Goal: Information Seeking & Learning: Learn about a topic

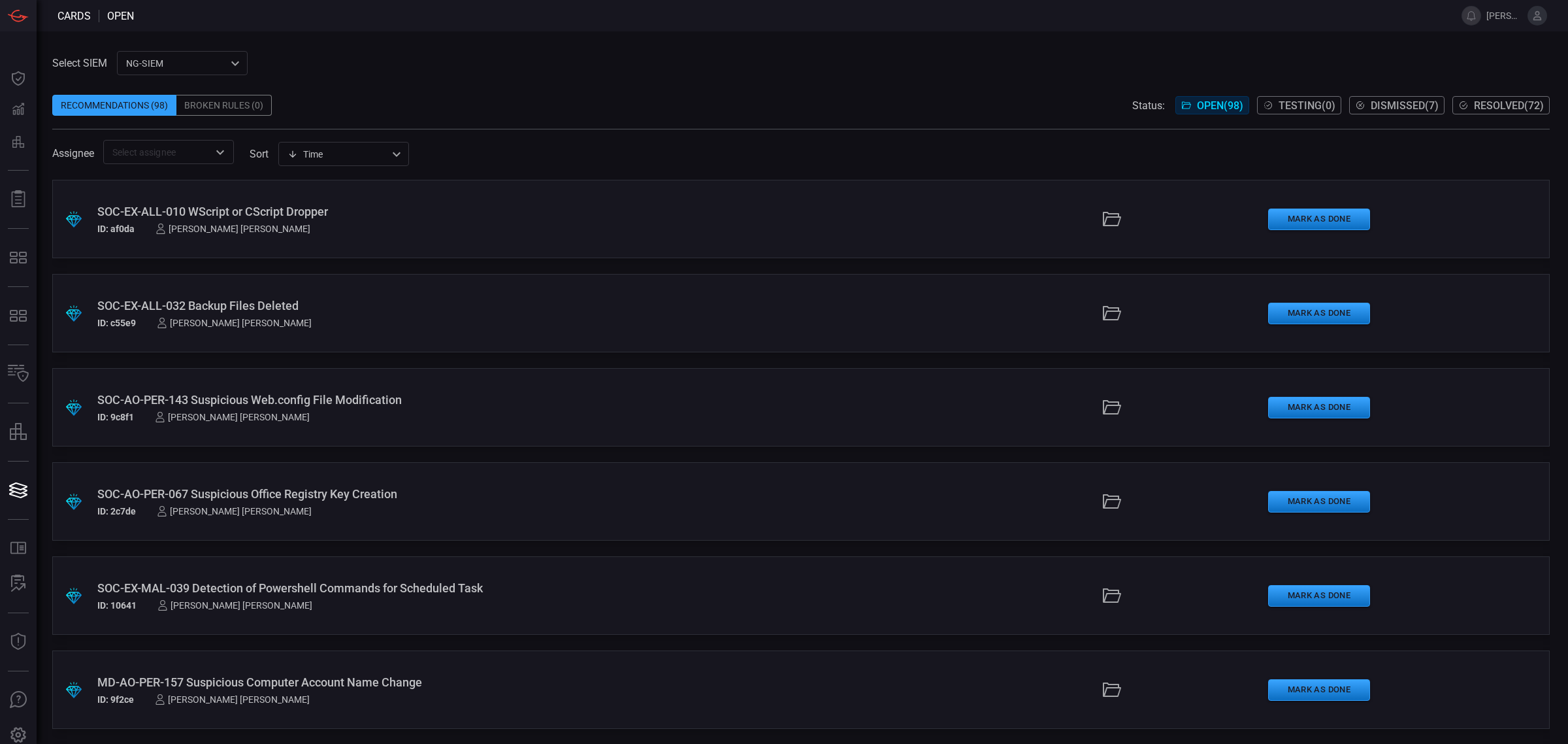
scroll to position [4734, 0]
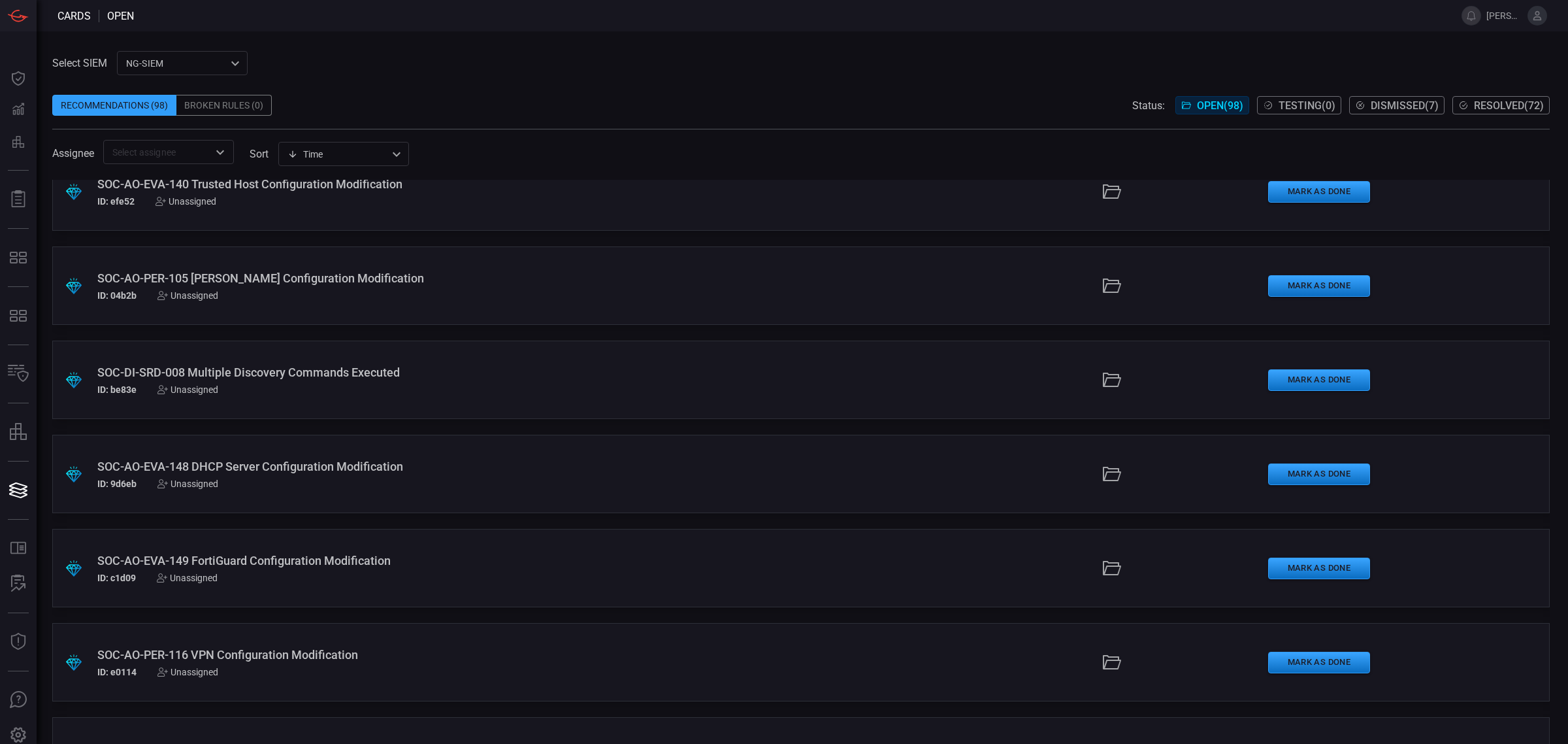
click at [160, 59] on div "NG-SIEM 5cf3354c-b0c8-4d47-b0cb-fd1e7ce3c487 ​" at bounding box center [182, 63] width 131 height 24
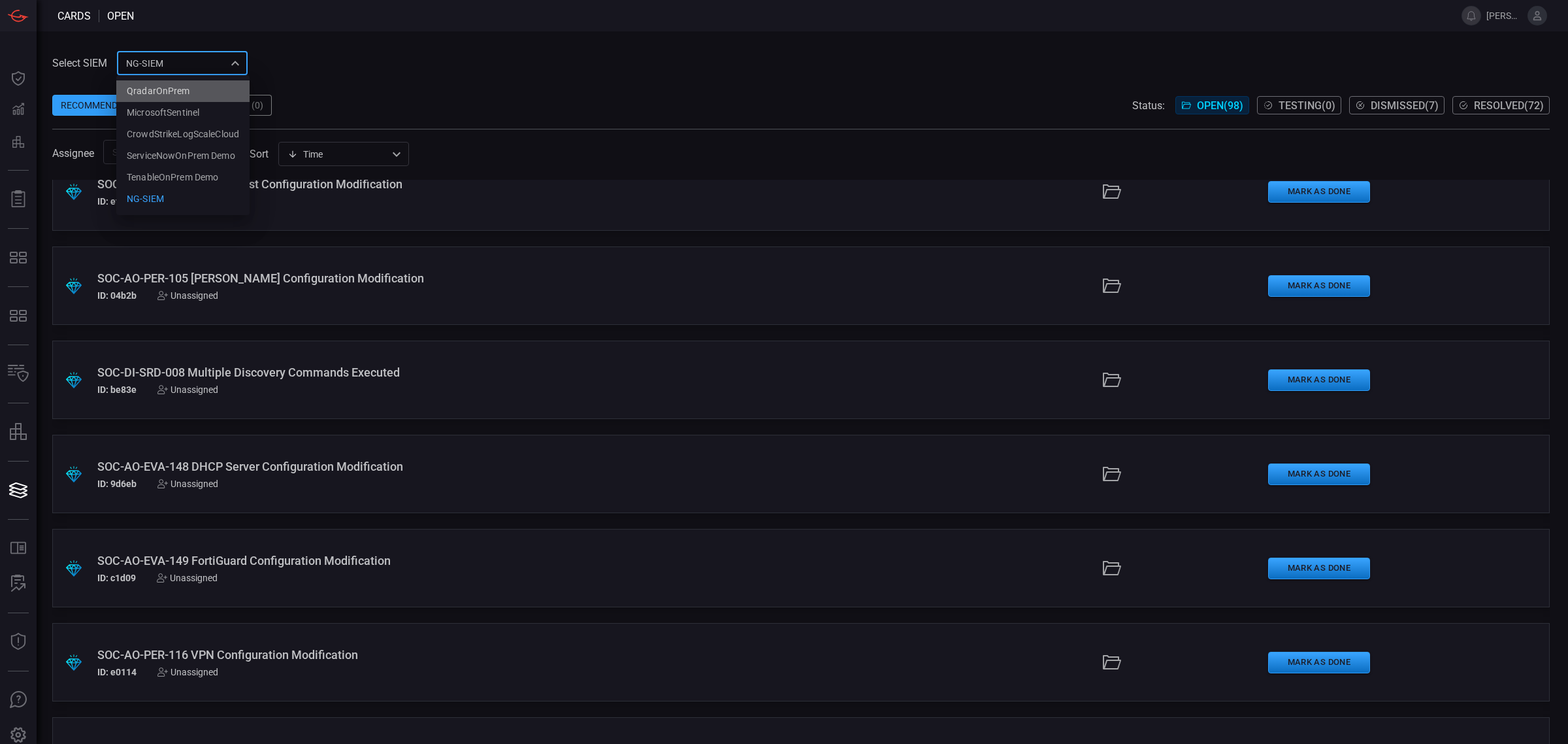
click at [157, 94] on div "QradarOnPrem" at bounding box center [158, 91] width 63 height 14
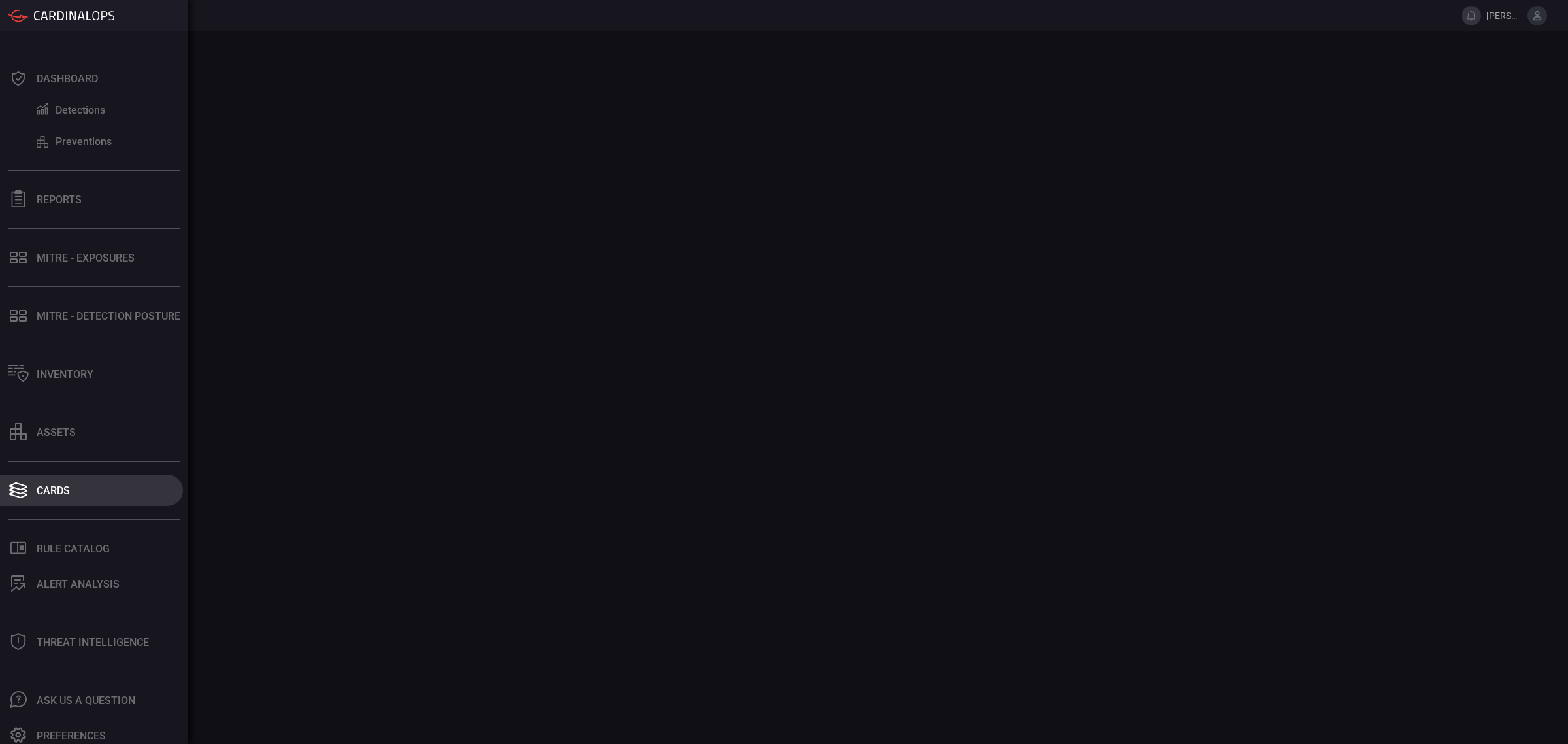
drag, startPoint x: 30, startPoint y: 490, endPoint x: 60, endPoint y: 492, distance: 30.1
click at [33, 488] on button "Cards" at bounding box center [91, 489] width 183 height 31
click at [70, 449] on div "Dashboard Detections Preventions Reports MITRE - Exposures MITRE - Detection Po…" at bounding box center [94, 387] width 188 height 712
click at [73, 436] on div "assets" at bounding box center [56, 432] width 39 height 12
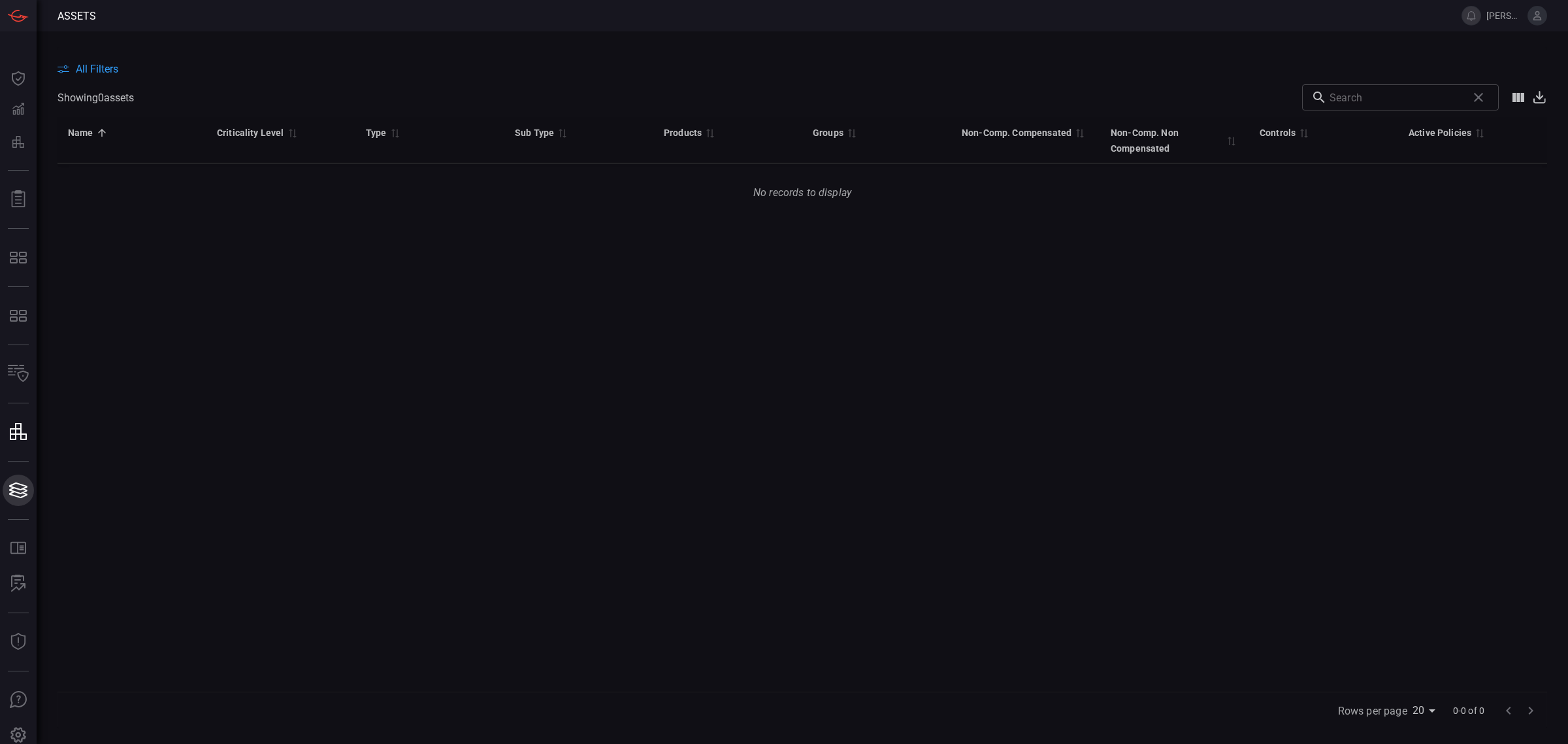
click at [72, 491] on div "Assets [PERSON_NAME][EMAIL_ADDRESS][PERSON_NAME][DOMAIN_NAME] Dashboard Dashboa…" at bounding box center [784, 372] width 1568 height 744
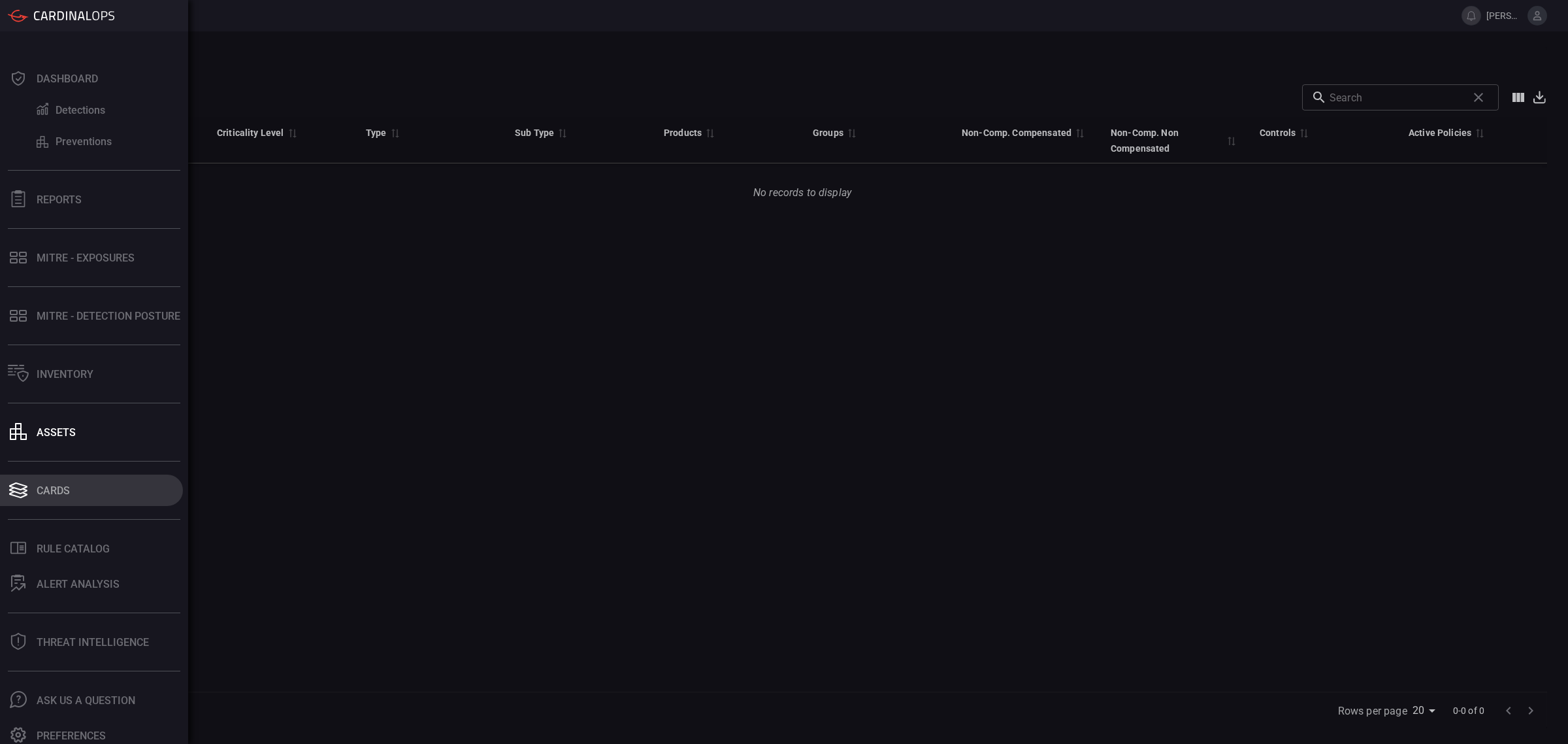
click at [60, 495] on div "Cards" at bounding box center [53, 490] width 33 height 12
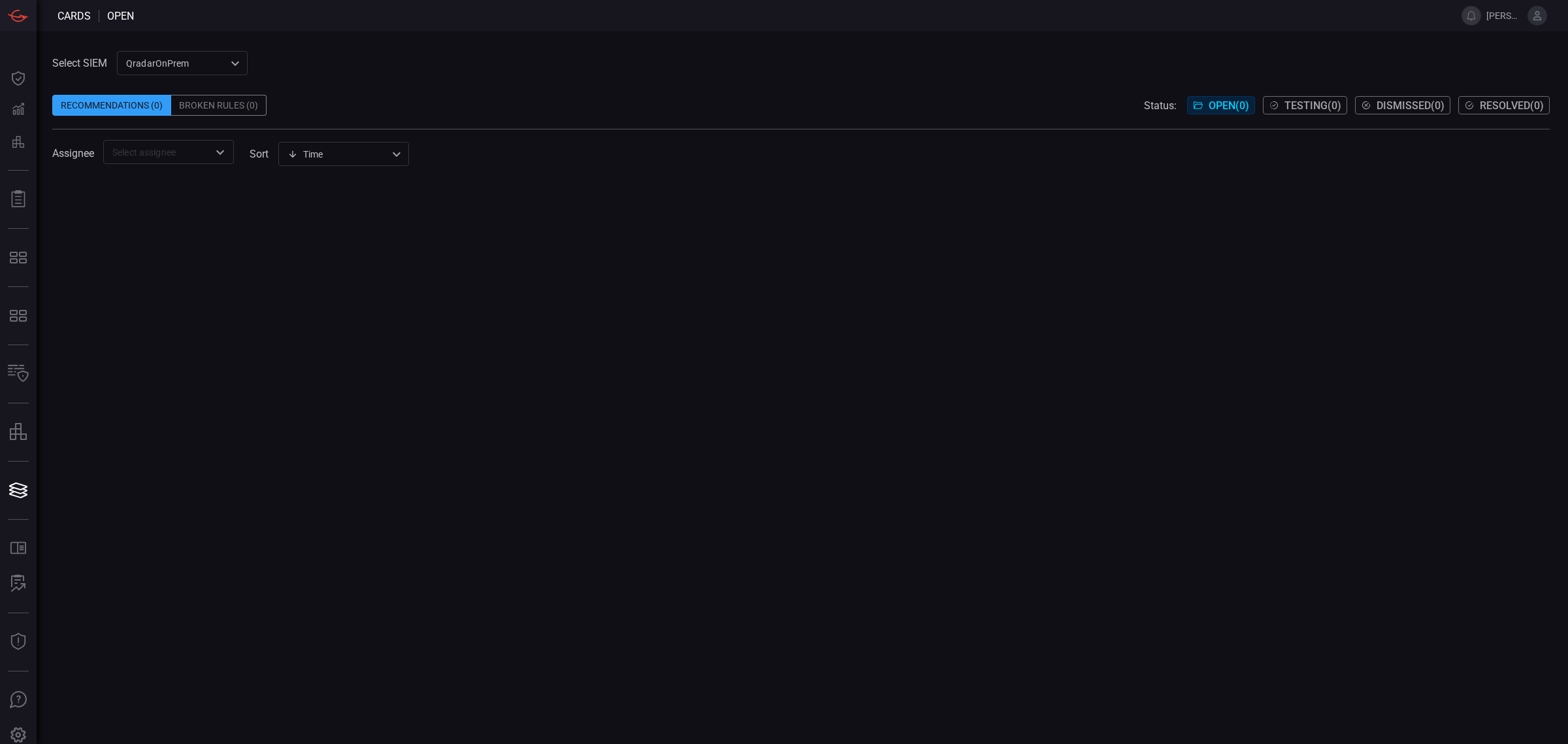
click at [1328, 109] on span "Testing ( 0 )" at bounding box center [1313, 105] width 57 height 12
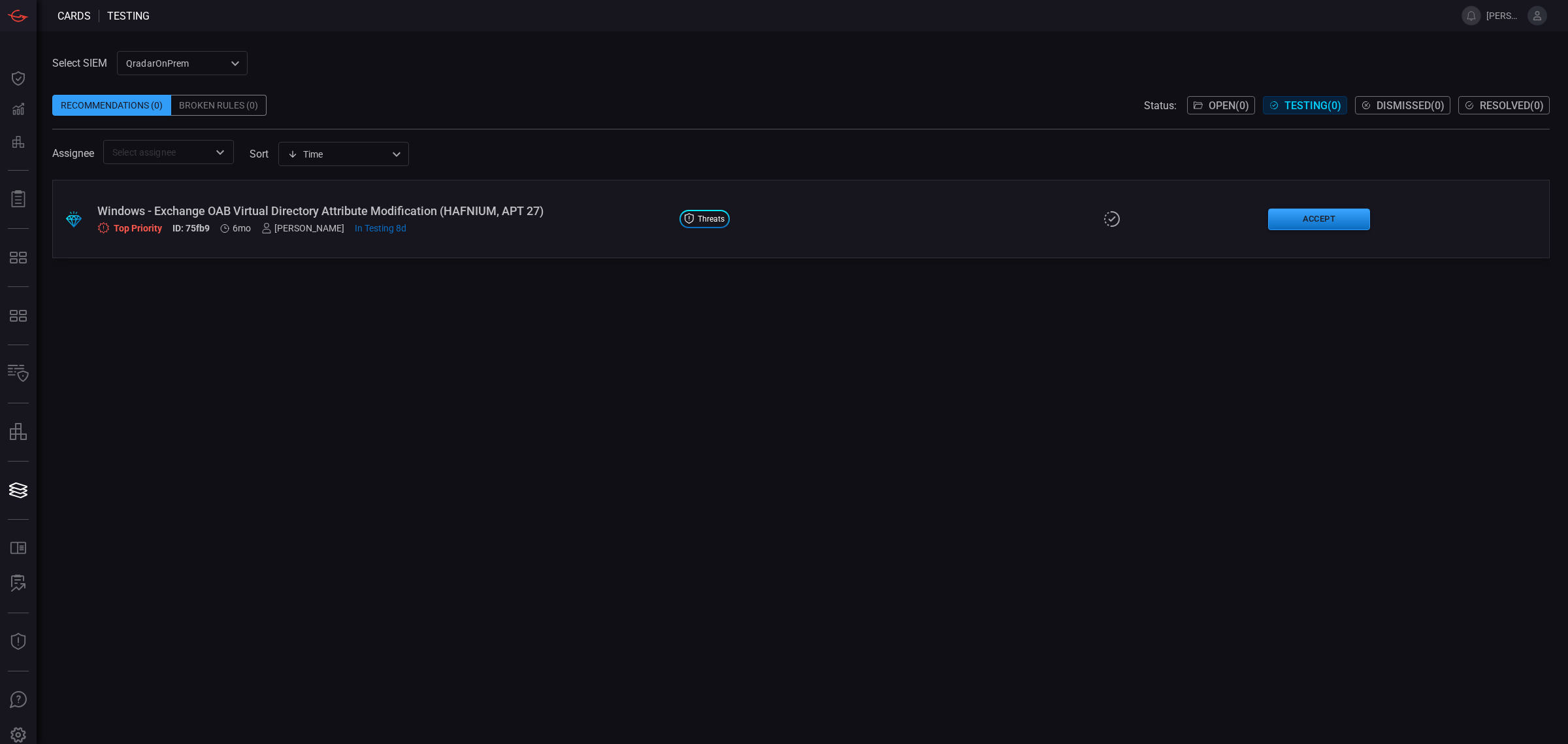
click at [1503, 109] on span "Resolved ( 0 )" at bounding box center [1512, 105] width 64 height 12
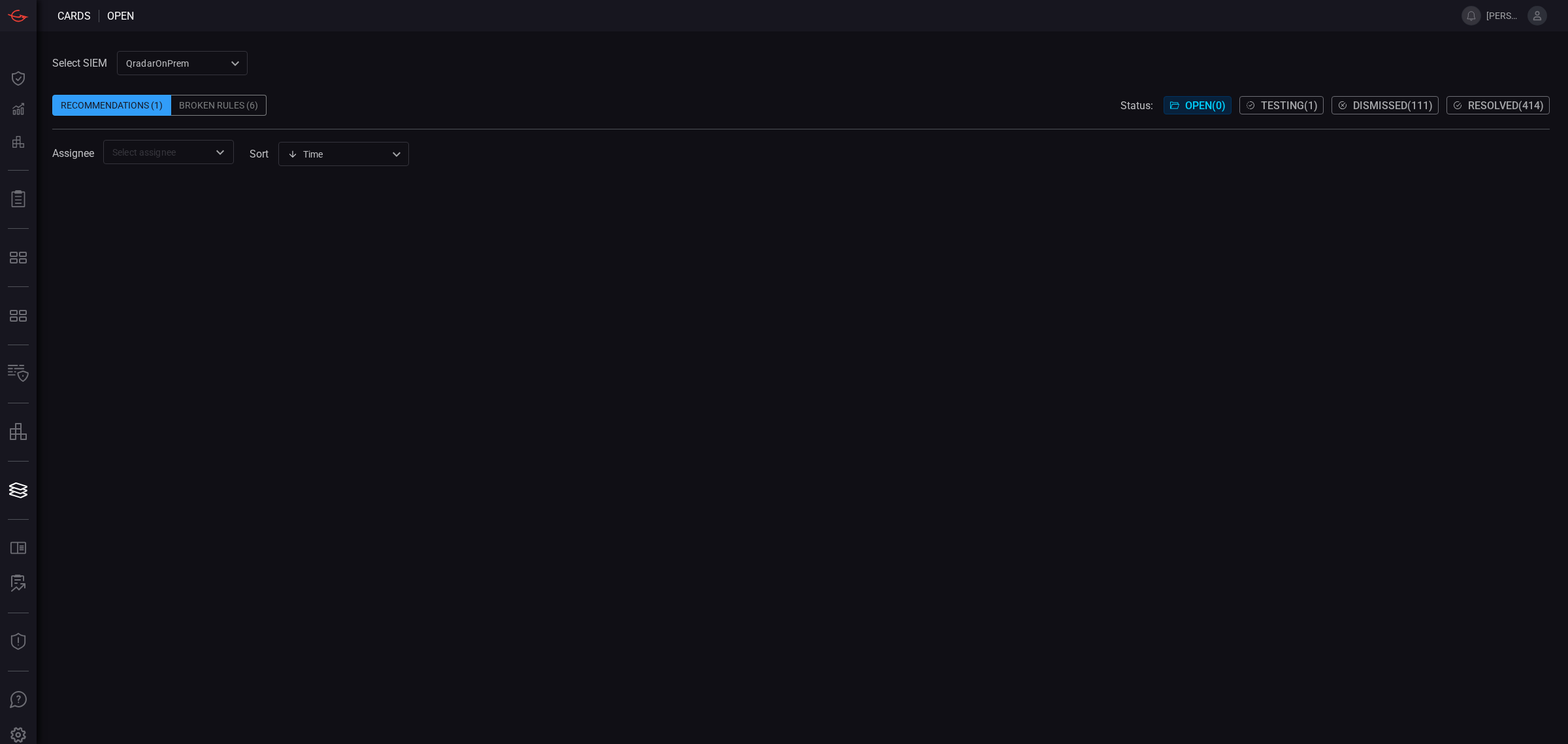
click at [1468, 105] on span "Resolved ( 414 )" at bounding box center [1506, 105] width 76 height 12
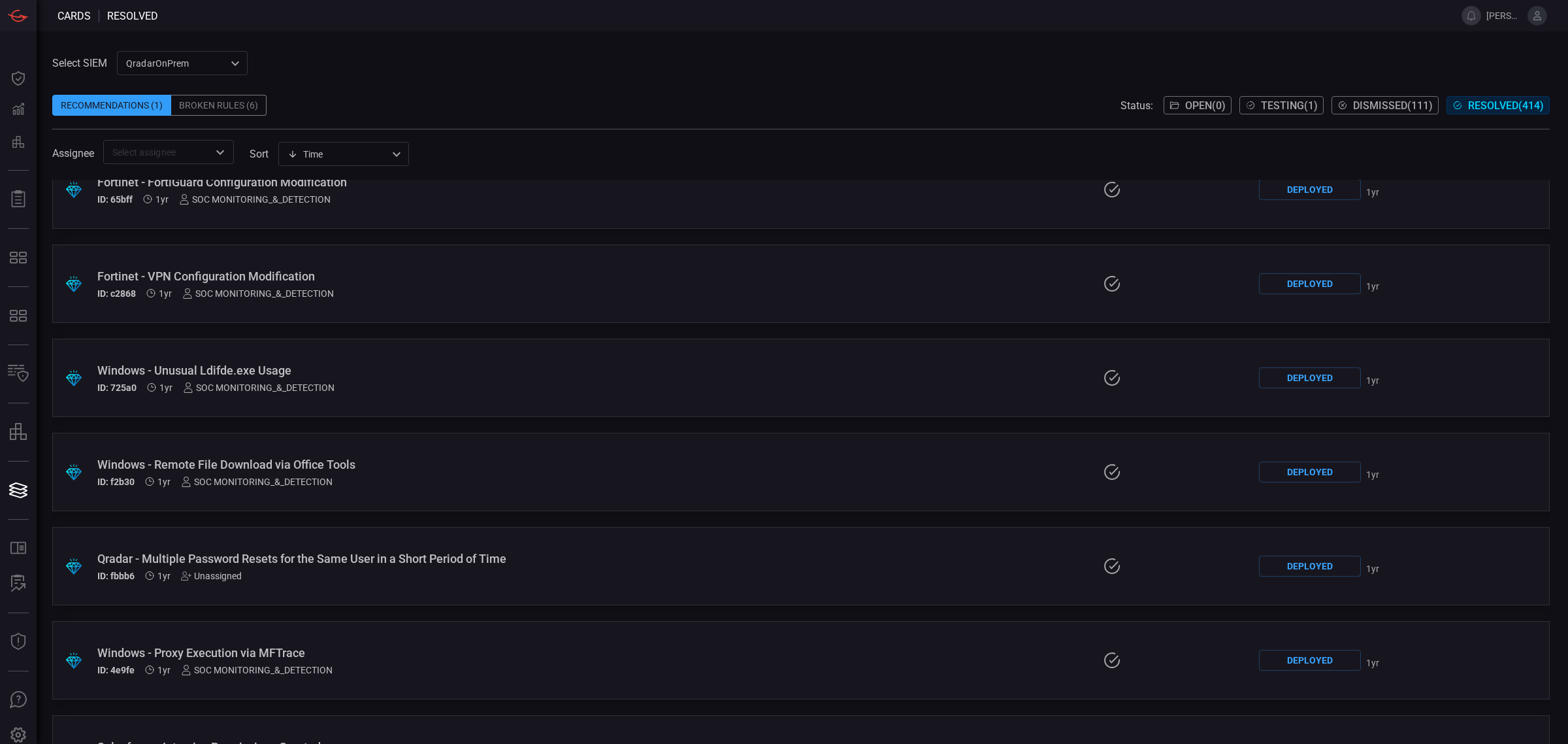
scroll to position [27230, 0]
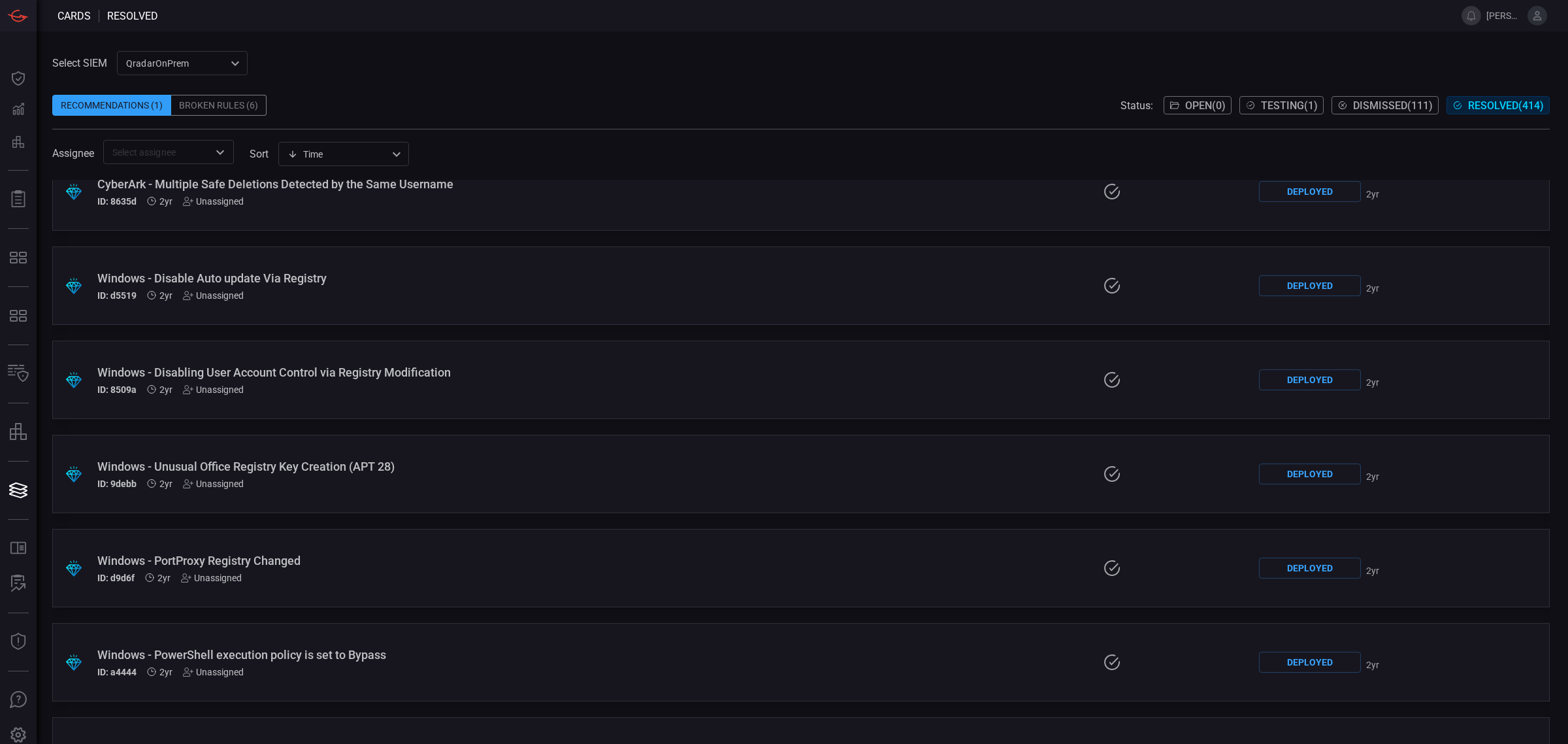
click at [330, 471] on div "Windows - Unusual Office Registry Key Creation (APT 28) ID: 9debb 2yr Unassigned" at bounding box center [383, 473] width 572 height 29
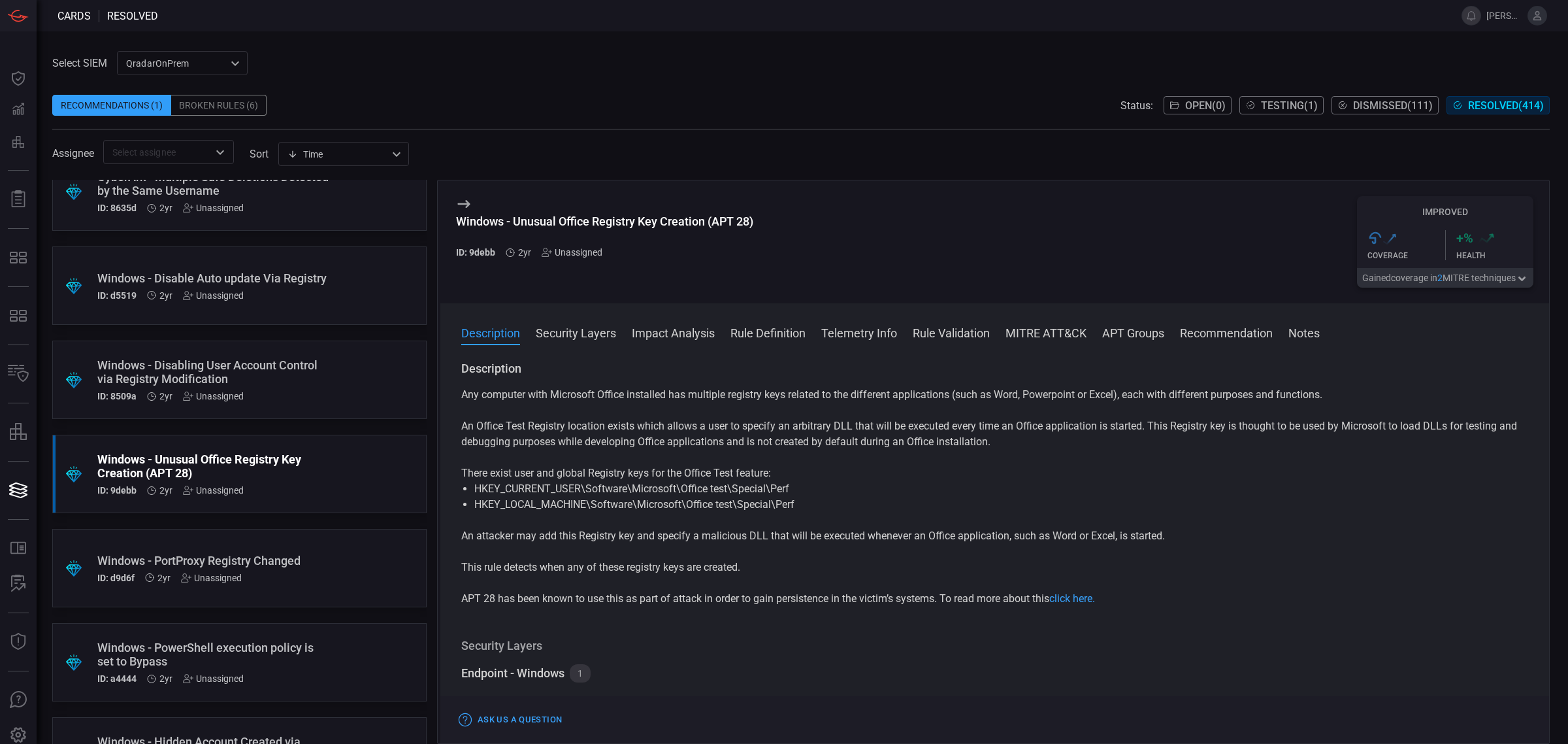
click at [770, 340] on button "Rule Definition" at bounding box center [768, 332] width 75 height 16
